Goal: Information Seeking & Learning: Learn about a topic

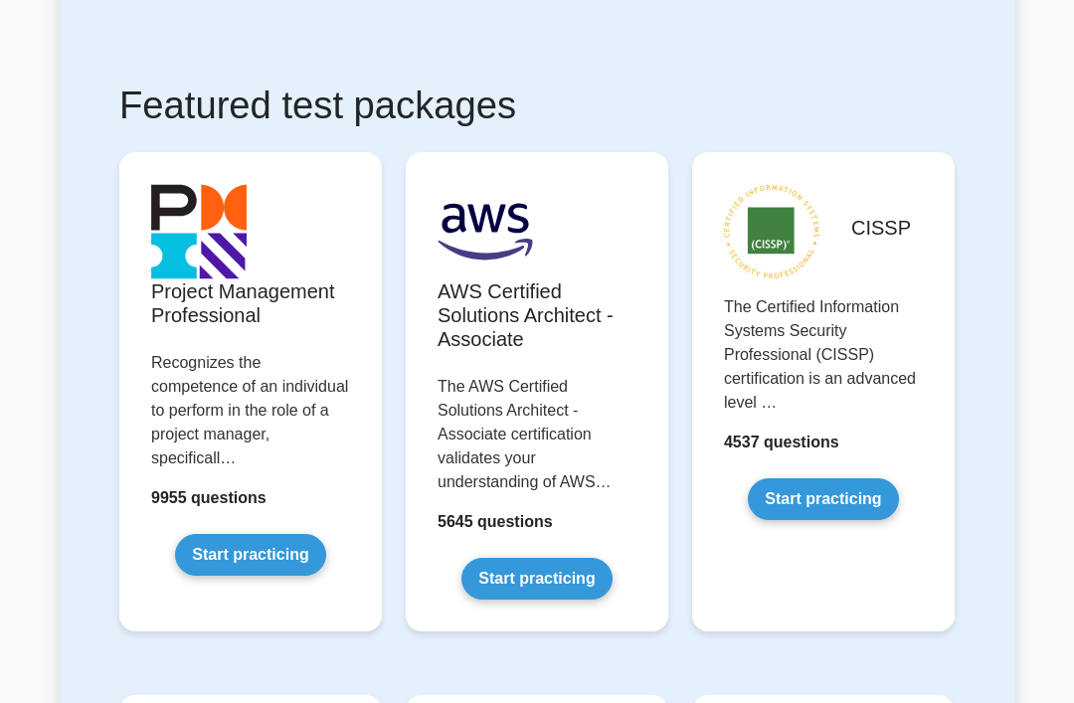
scroll to position [306, 0]
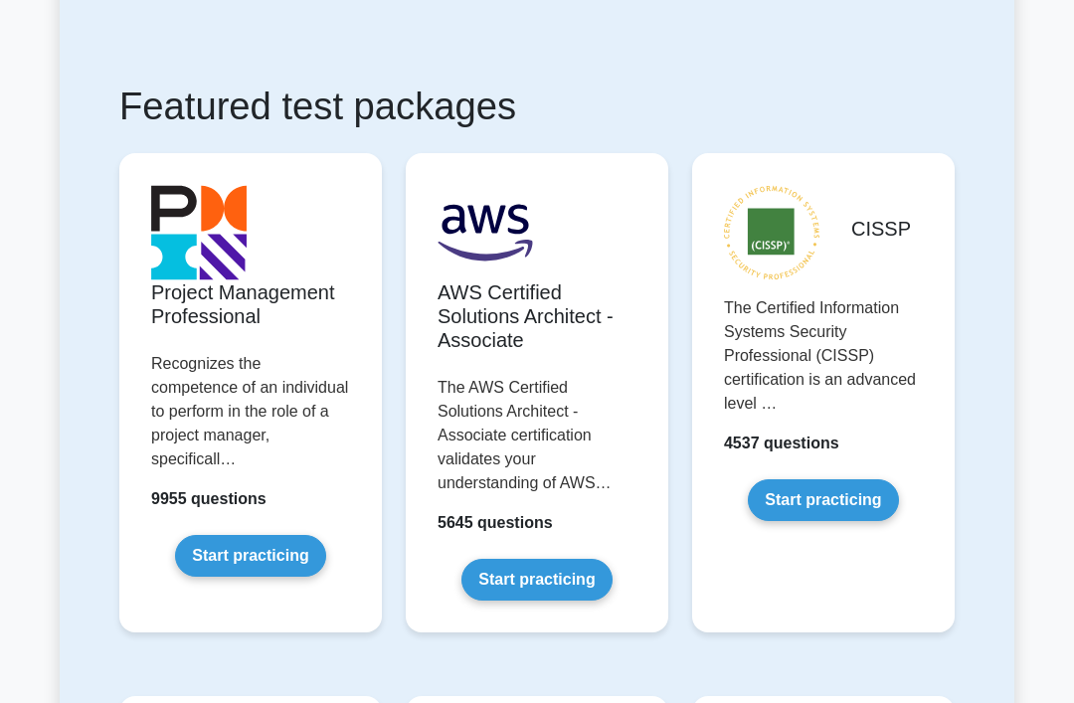
click at [281, 577] on link "Start practicing" at bounding box center [250, 556] width 150 height 42
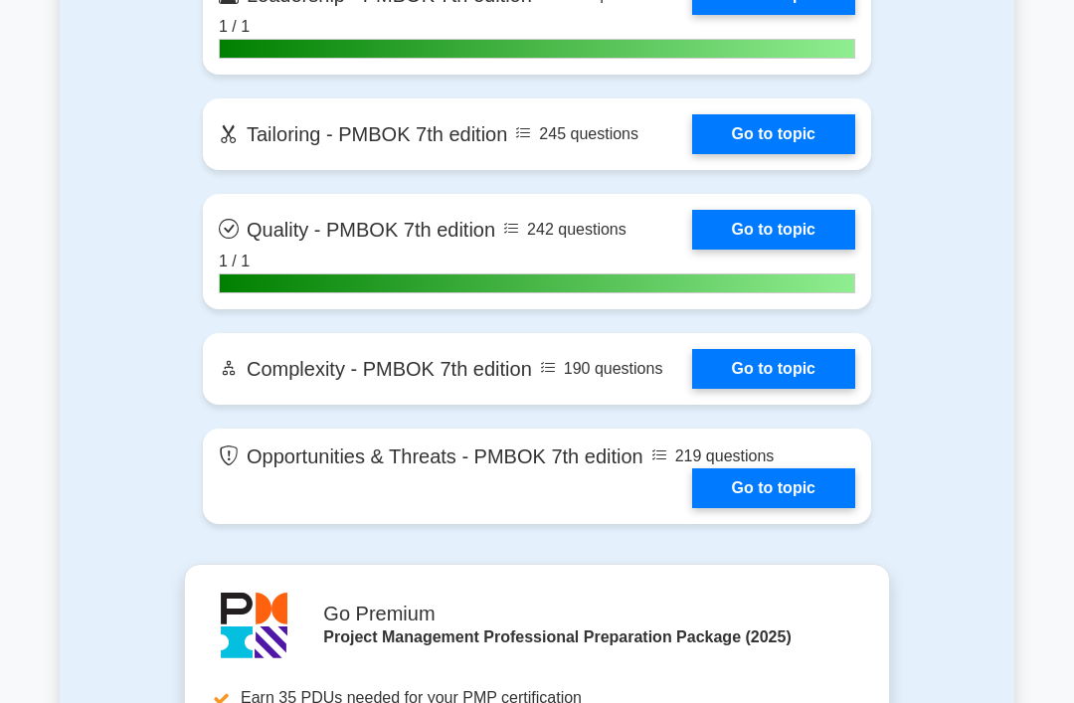
scroll to position [4978, 0]
click at [792, 154] on link "Go to topic" at bounding box center [773, 134] width 163 height 40
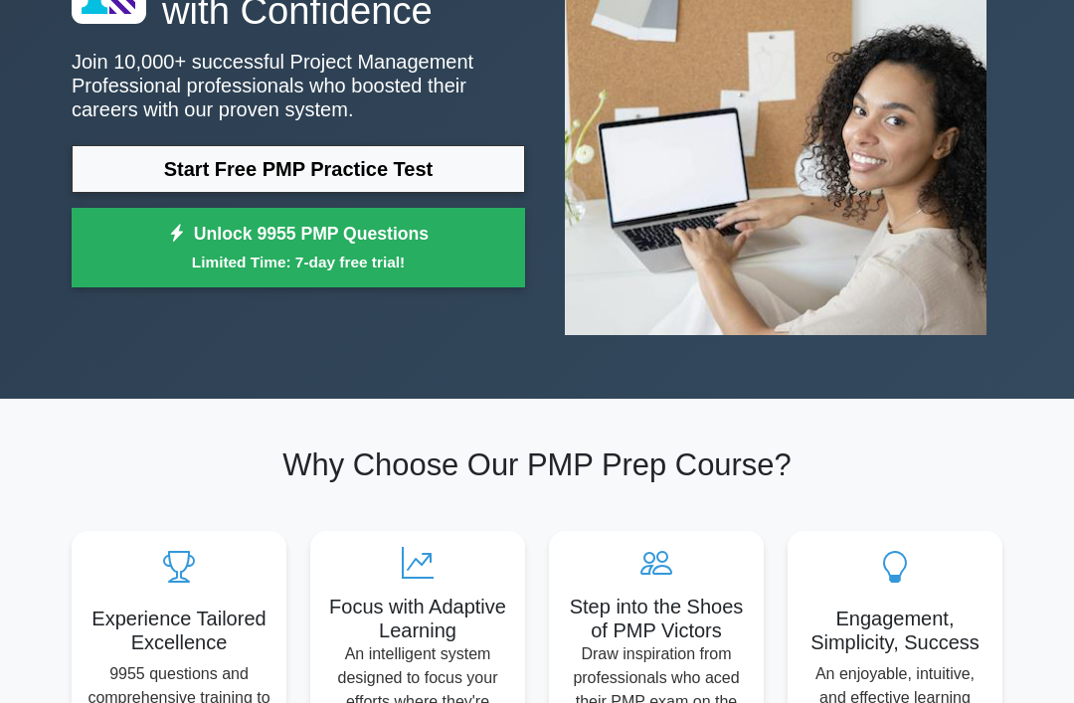
scroll to position [0, 0]
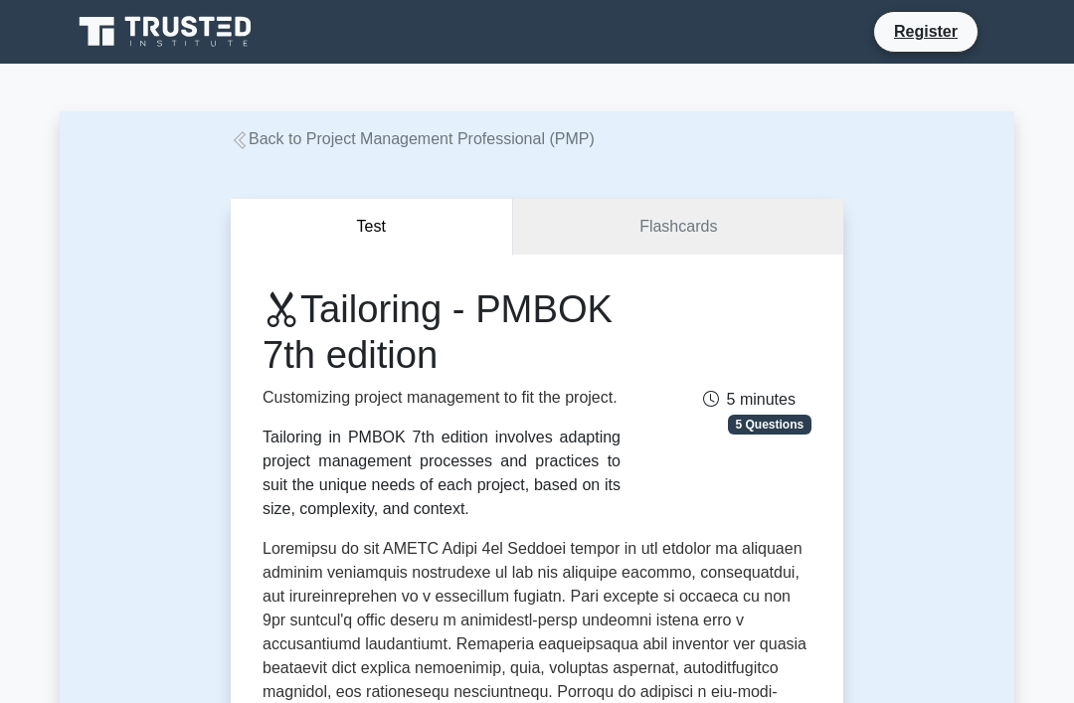
click at [703, 224] on link "Flashcards" at bounding box center [678, 227] width 330 height 57
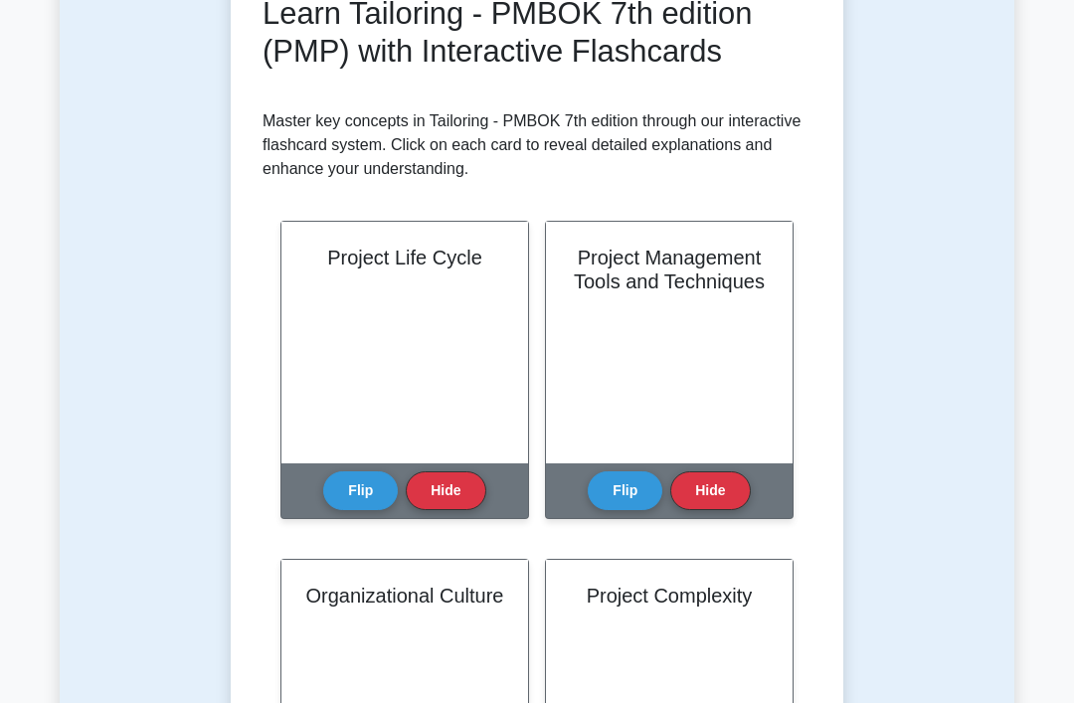
scroll to position [311, 0]
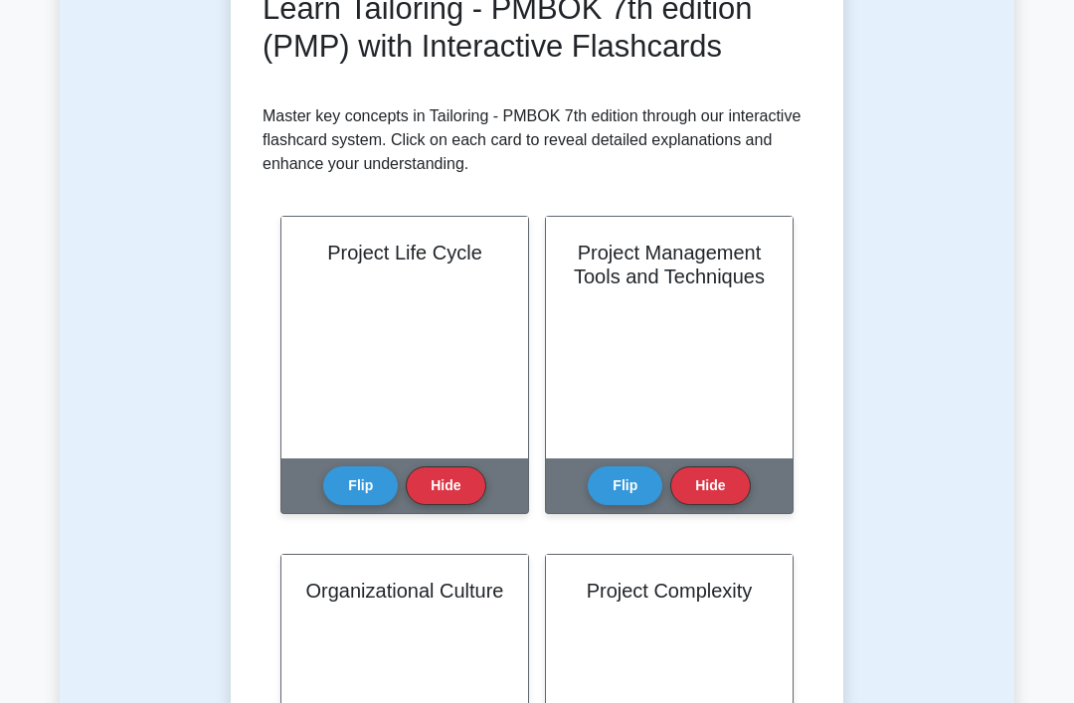
click at [381, 506] on button "Flip" at bounding box center [360, 486] width 75 height 39
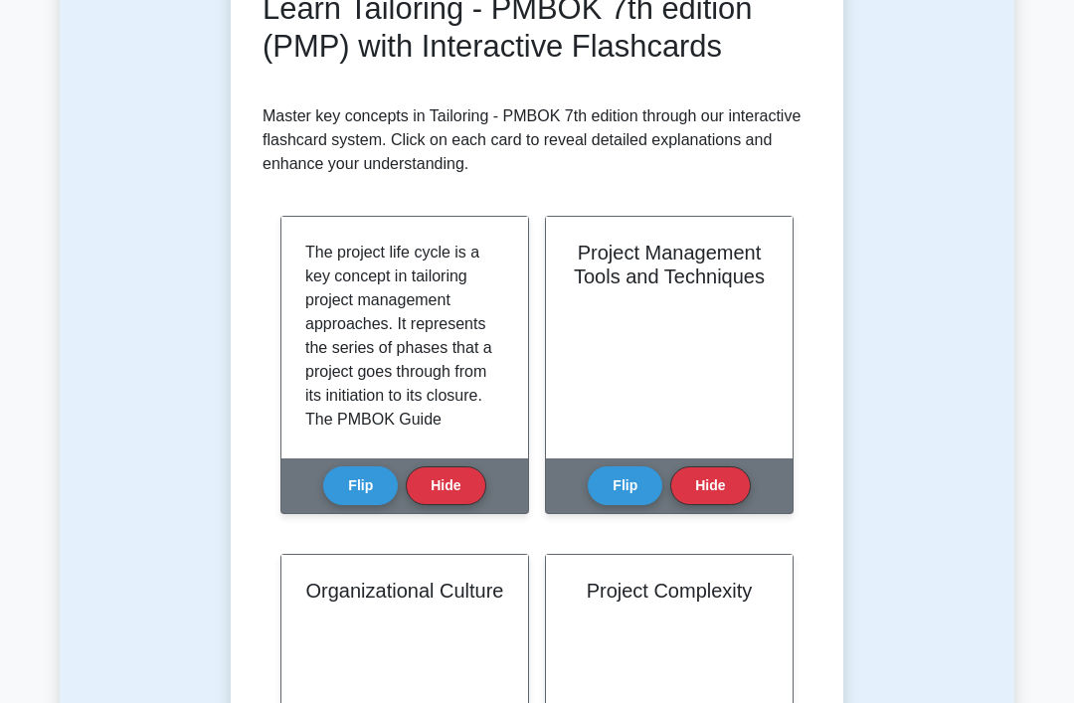
click at [377, 505] on button "Flip" at bounding box center [360, 485] width 75 height 39
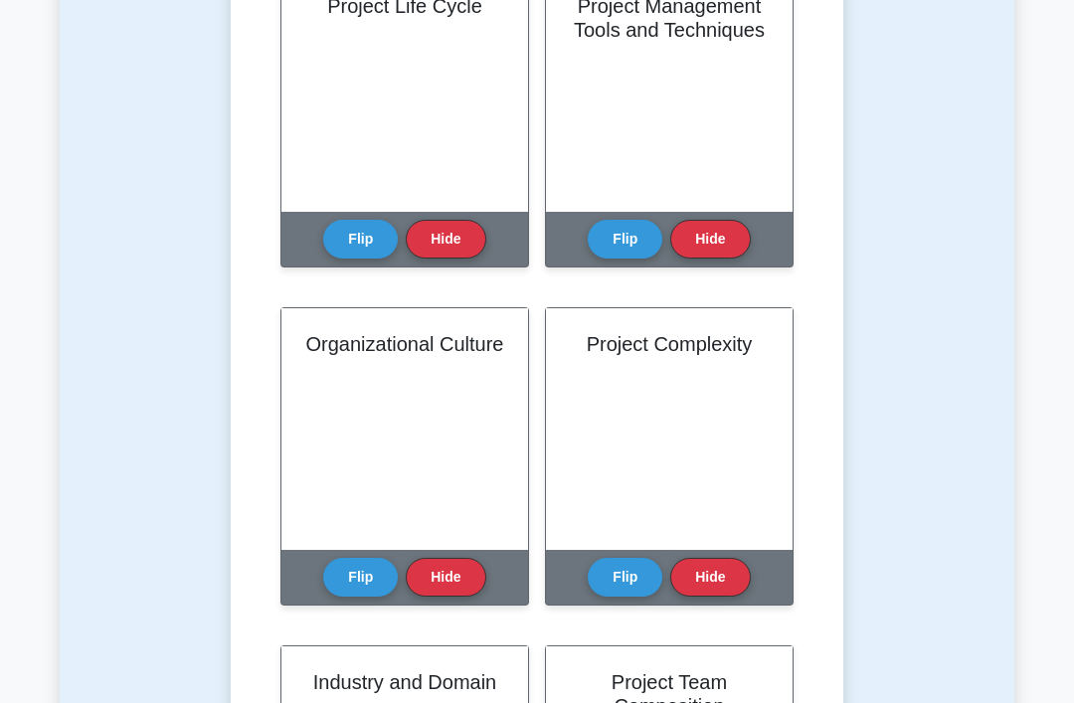
scroll to position [559, 0]
click at [458, 597] on button "Hide" at bounding box center [446, 577] width 80 height 39
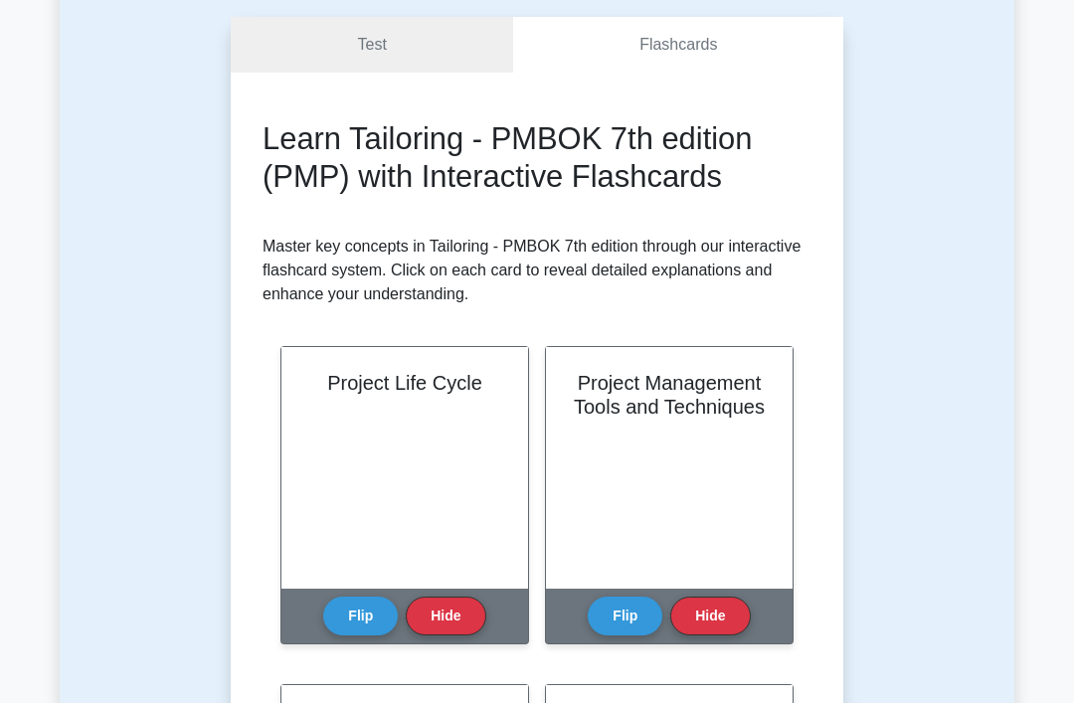
scroll to position [0, 0]
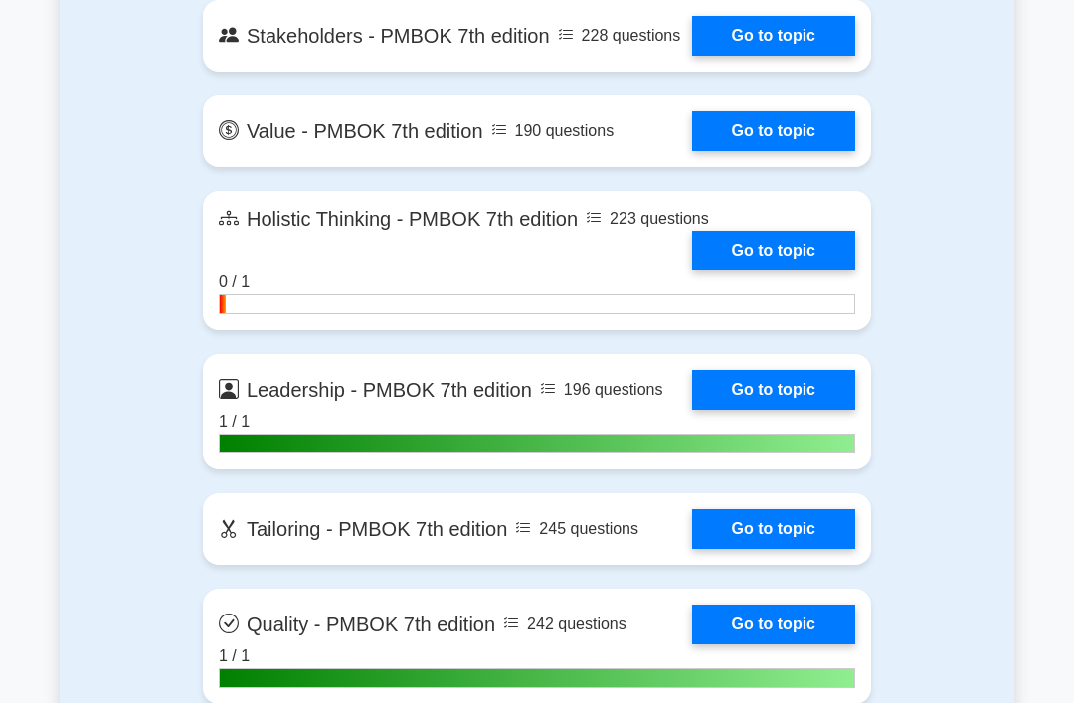
scroll to position [4578, 0]
